Goal: Task Accomplishment & Management: Use online tool/utility

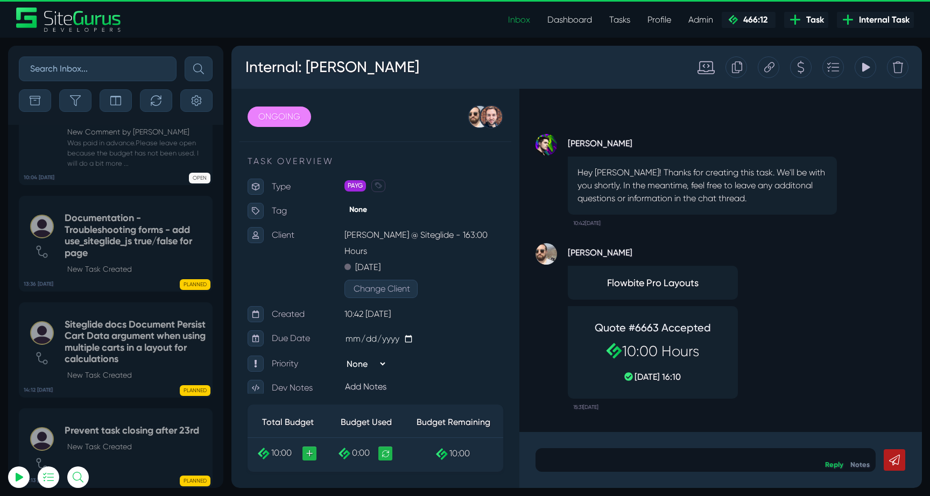
select select "0"
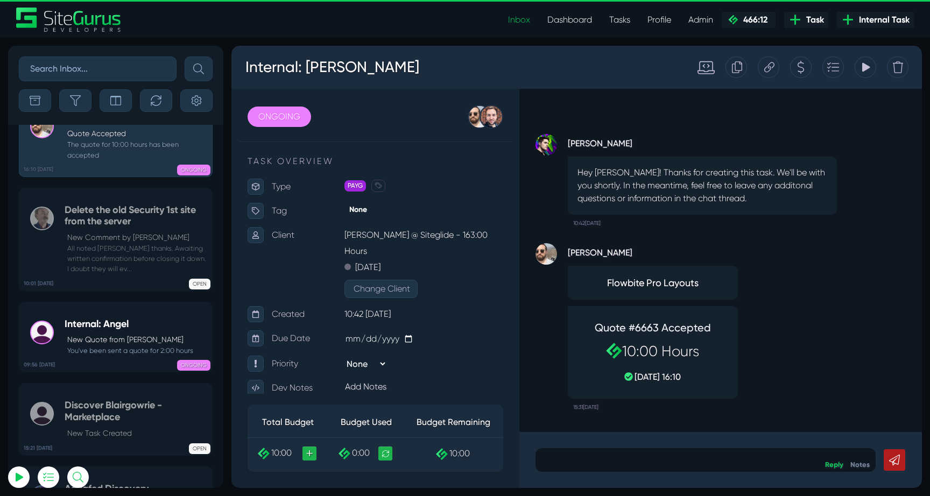
scroll to position [-2902, 0]
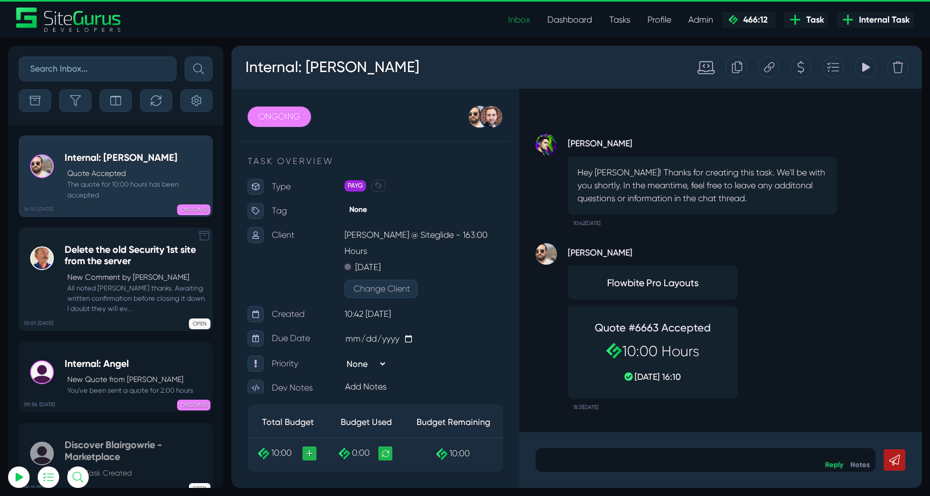
click at [111, 261] on h5 "Delete the old Security 1st site from the server" at bounding box center [136, 255] width 142 height 23
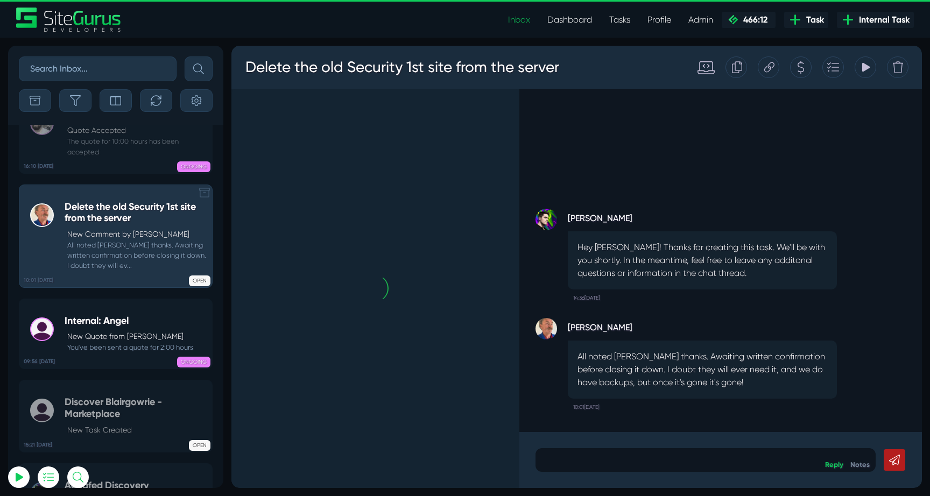
scroll to position [-2902, 0]
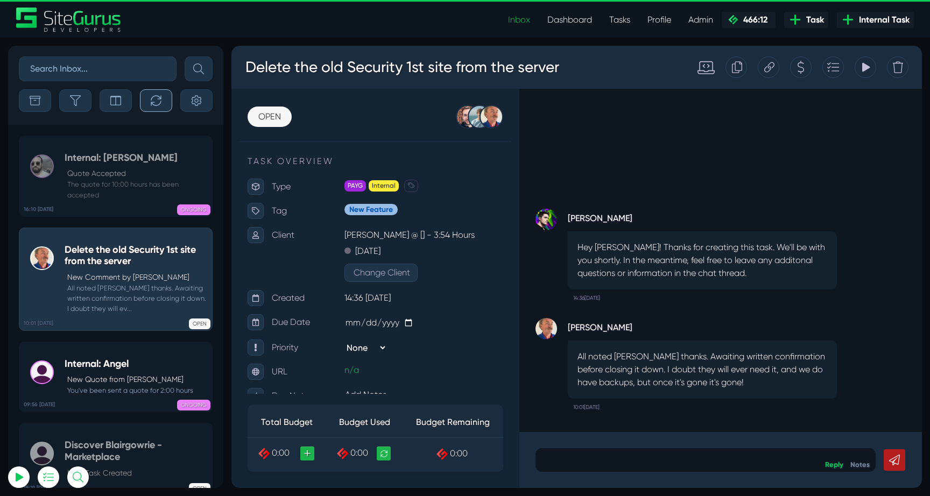
click at [161, 97] on icon "button" at bounding box center [156, 100] width 10 height 10
click at [108, 190] on small "The quote for 10:00 hours has been accepted" at bounding box center [136, 189] width 142 height 20
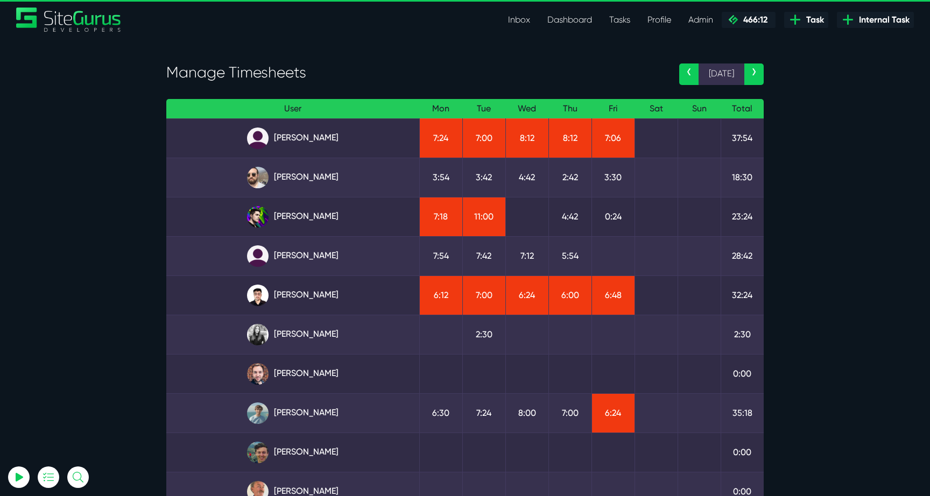
scroll to position [66, 0]
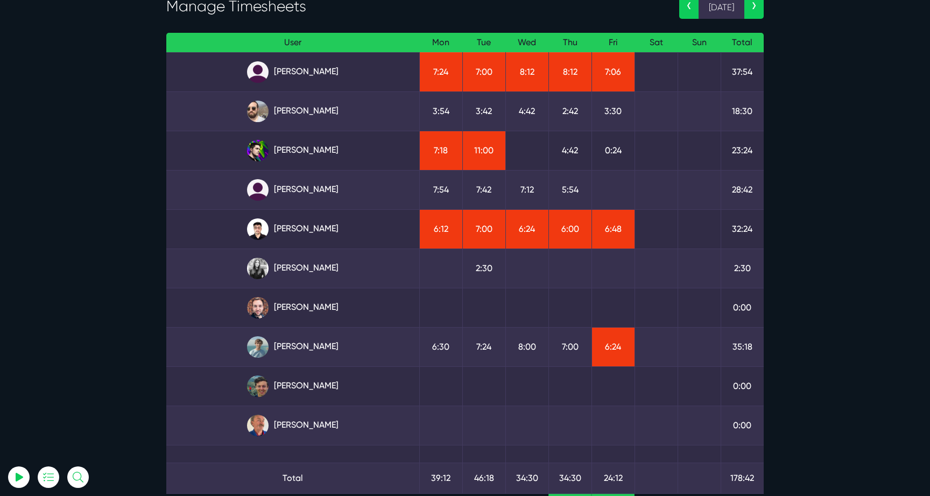
select select "0"
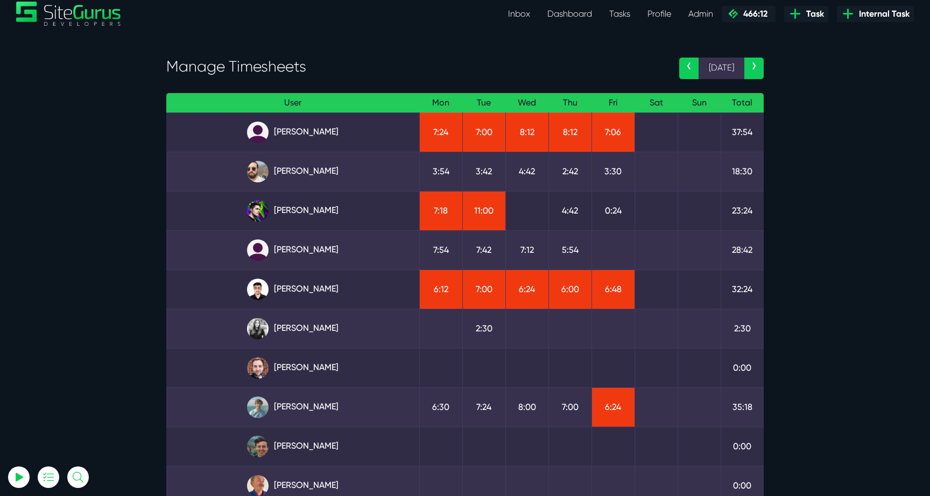
scroll to position [0, 0]
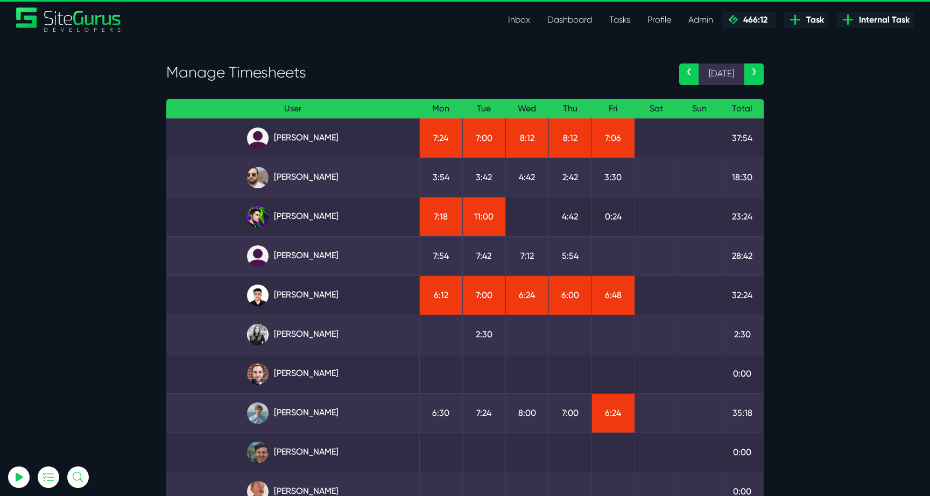
click at [748, 70] on link "›" at bounding box center [753, 74] width 19 height 22
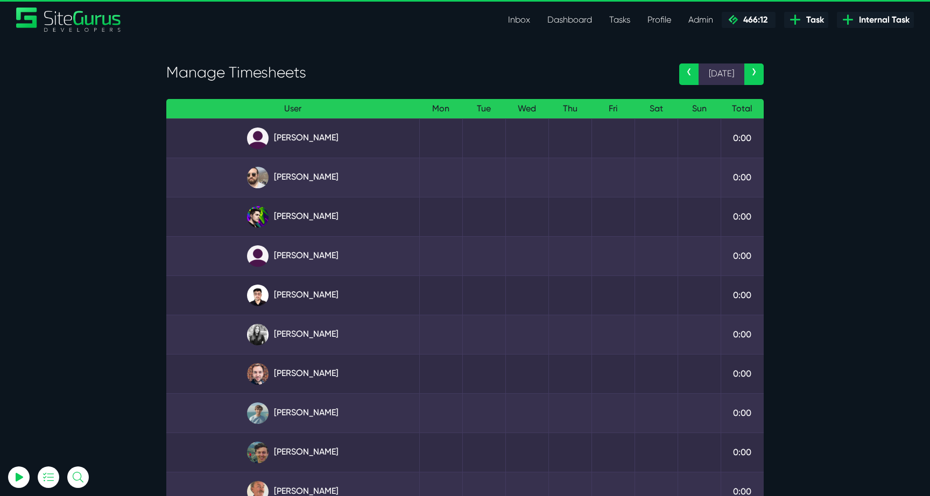
click at [695, 73] on link "‹" at bounding box center [688, 74] width 19 height 22
